Goal: Task Accomplishment & Management: Use online tool/utility

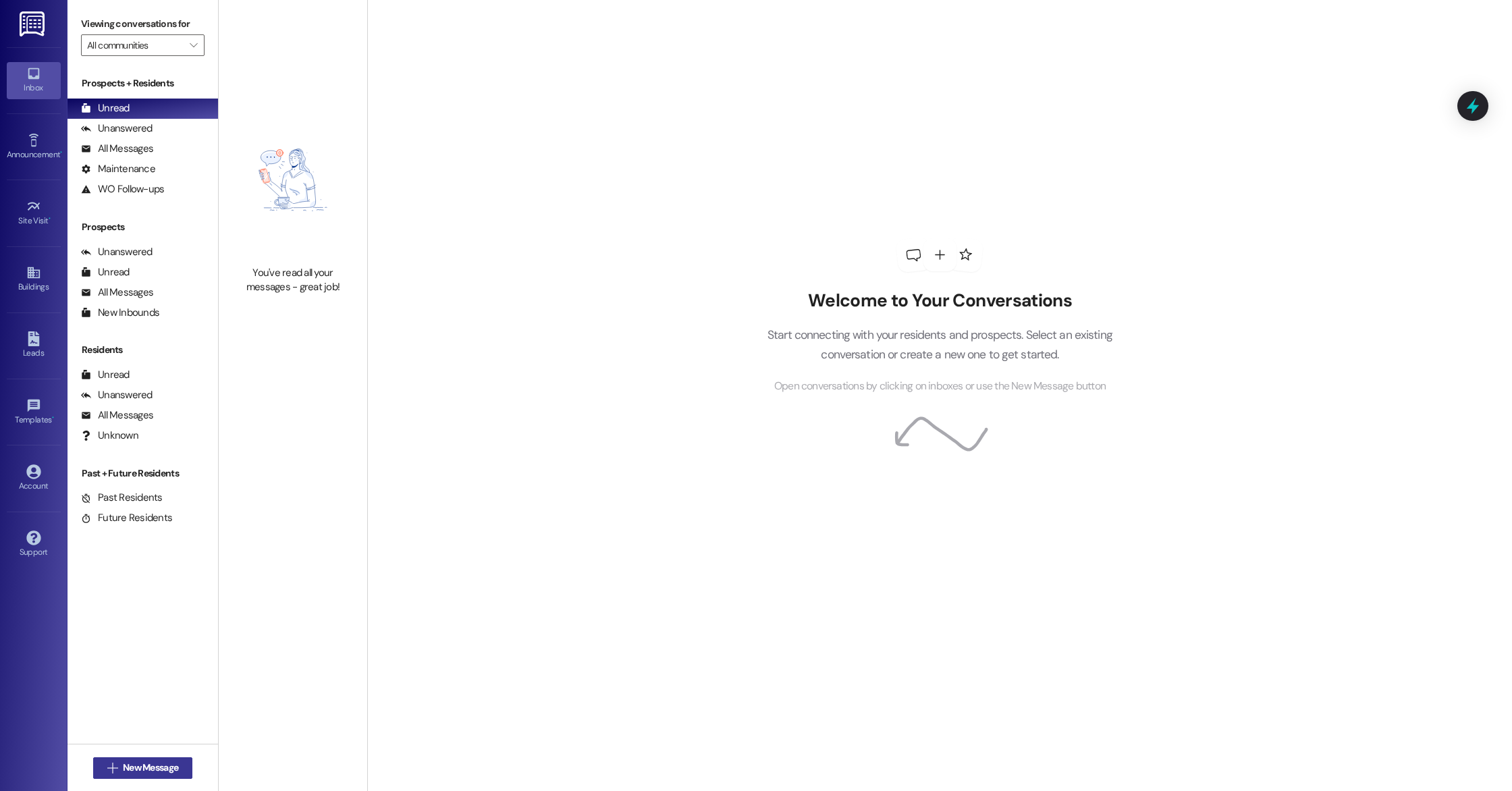
click at [147, 764] on span "New Message" at bounding box center [150, 767] width 56 height 14
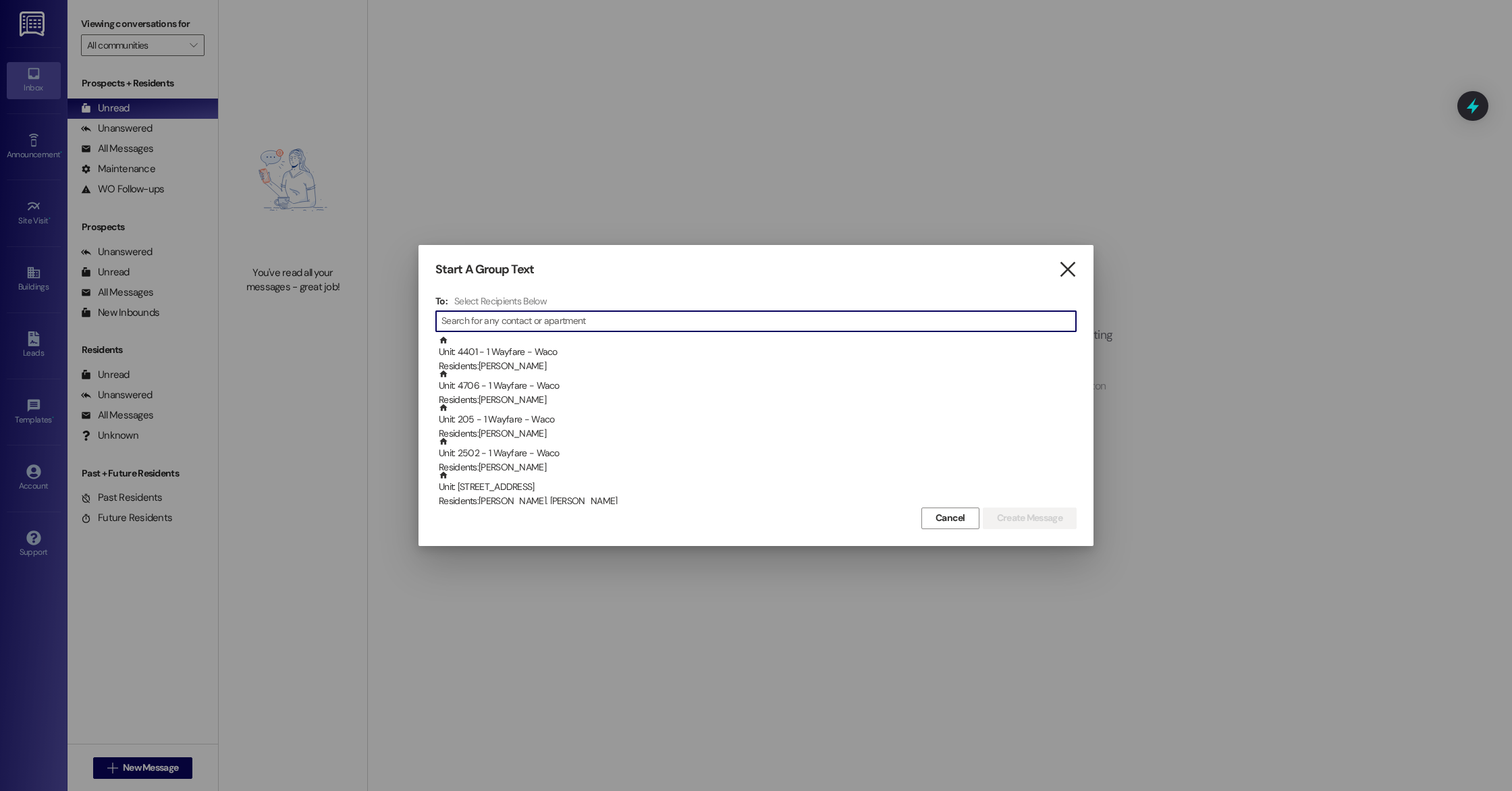
click at [1062, 273] on icon "" at bounding box center [1067, 269] width 18 height 14
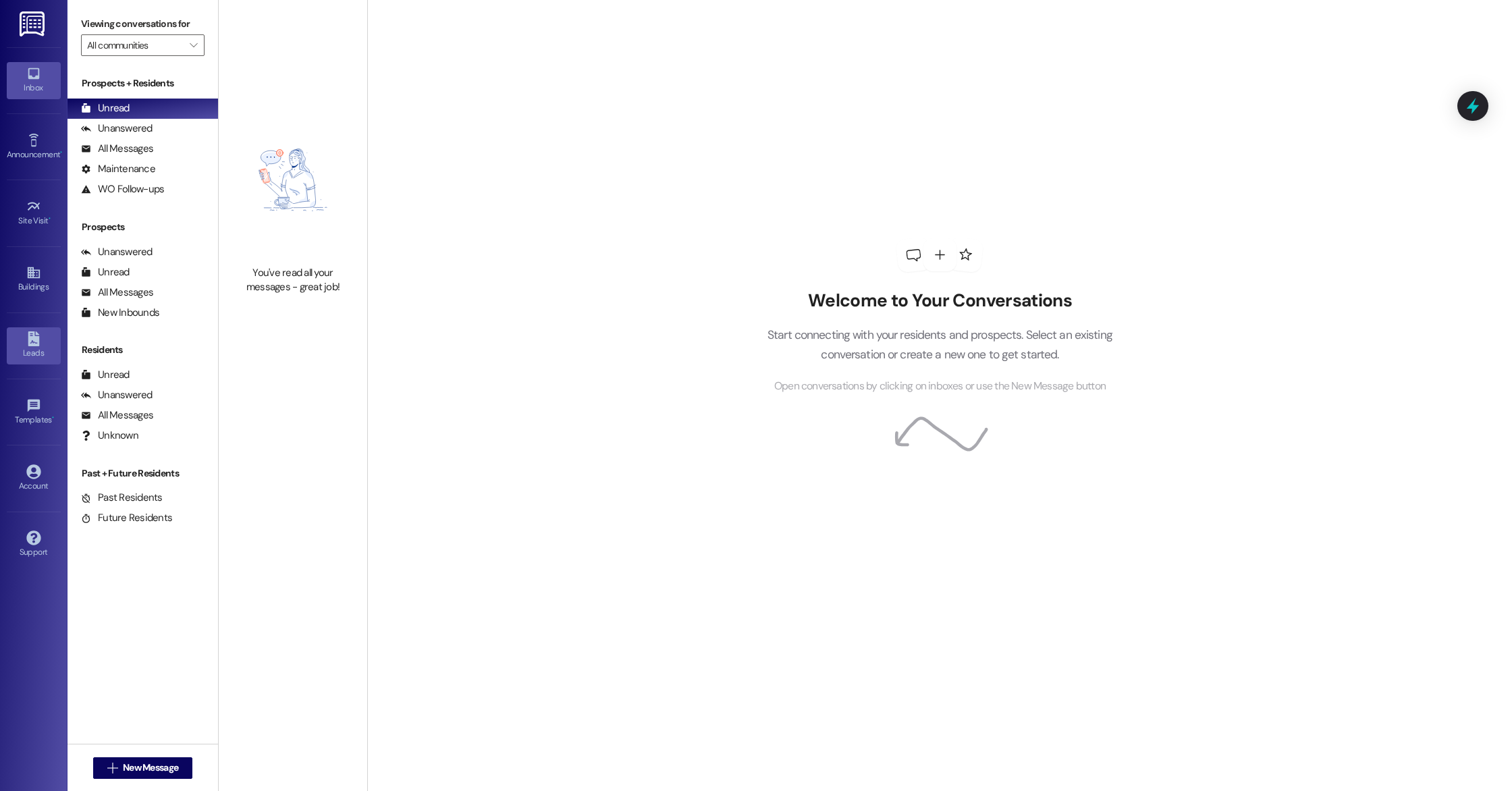
click at [39, 349] on div "Leads" at bounding box center [34, 353] width 67 height 13
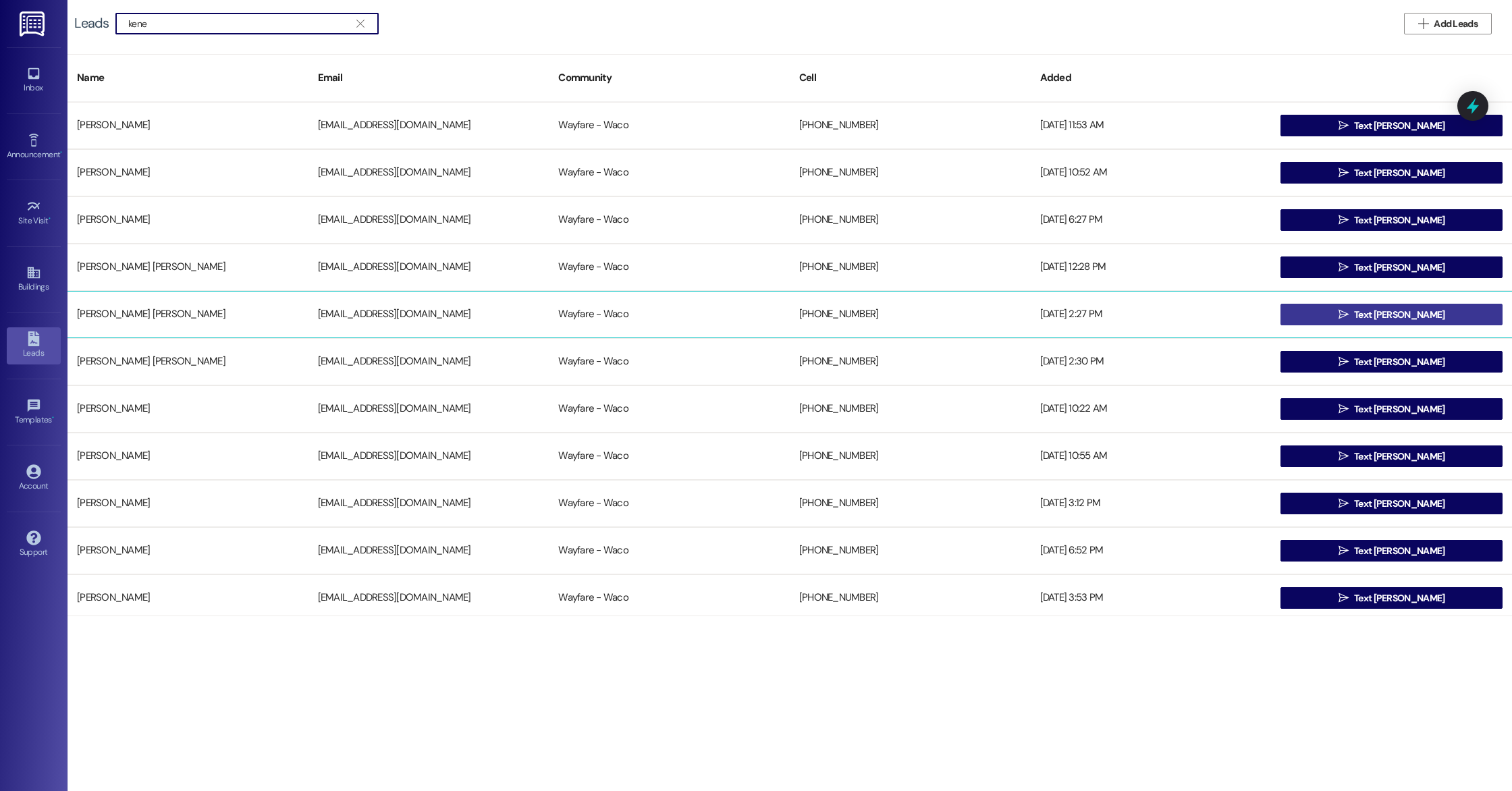
type input "kene"
click at [1325, 315] on button " Text [PERSON_NAME]" at bounding box center [1391, 314] width 222 height 22
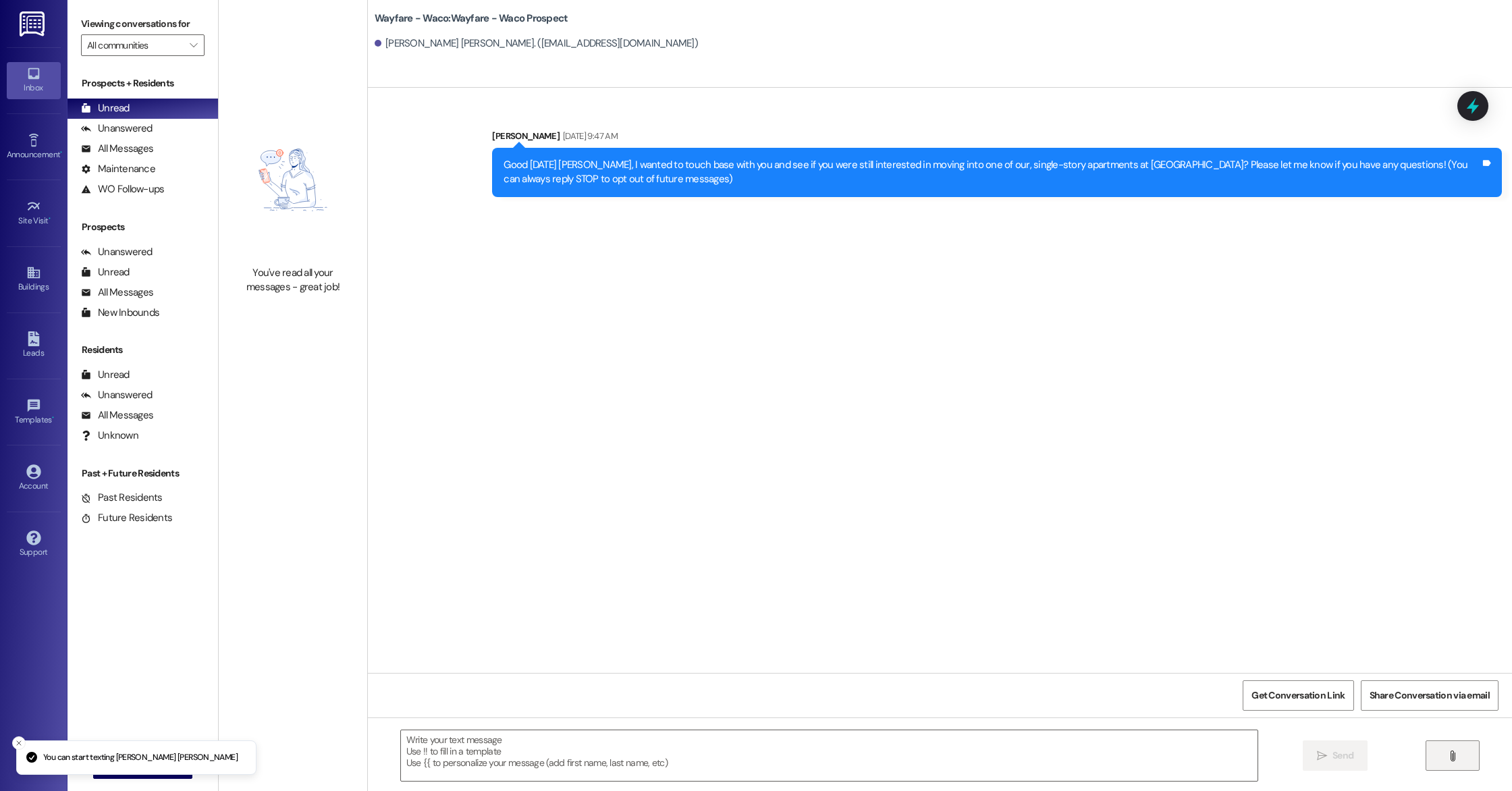
click at [1457, 751] on span "" at bounding box center [1452, 756] width 15 height 11
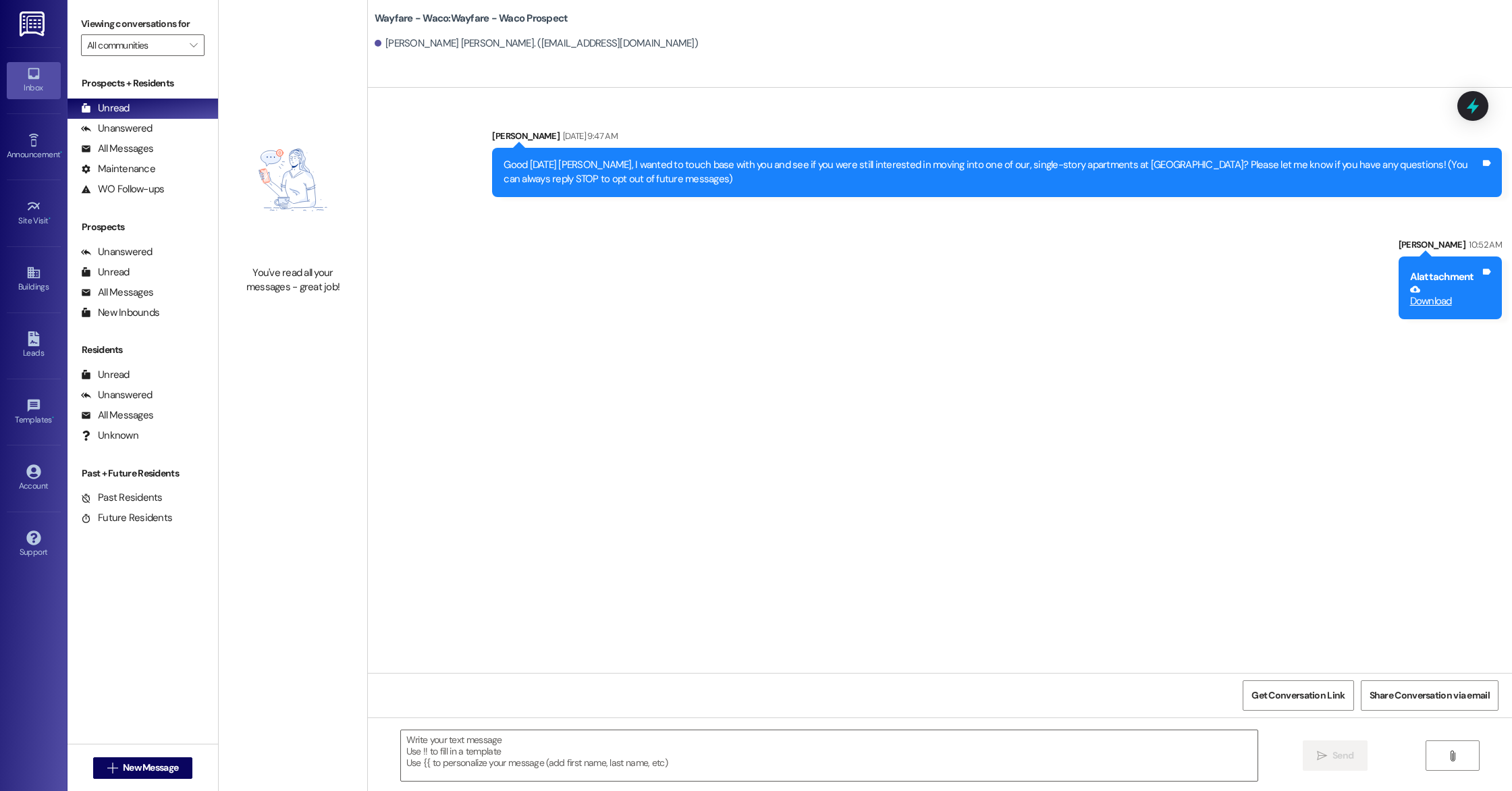
click at [1431, 305] on link "Download" at bounding box center [1441, 296] width 64 height 24
